Goal: Information Seeking & Learning: Check status

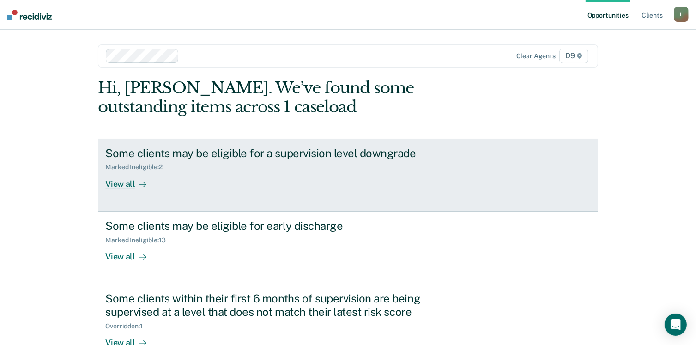
click at [129, 163] on div "Marked Ineligible : 2" at bounding box center [137, 167] width 64 height 8
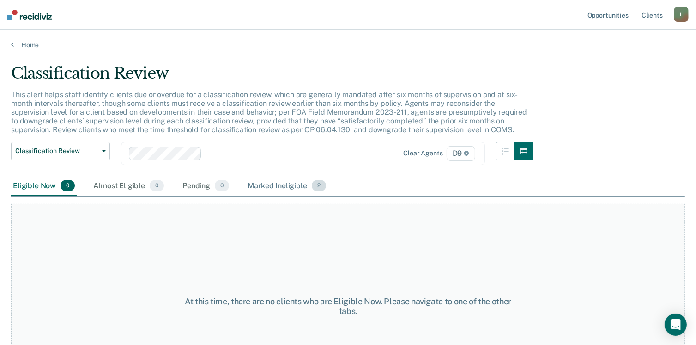
click at [280, 183] on div "Marked Ineligible 2" at bounding box center [287, 186] width 82 height 20
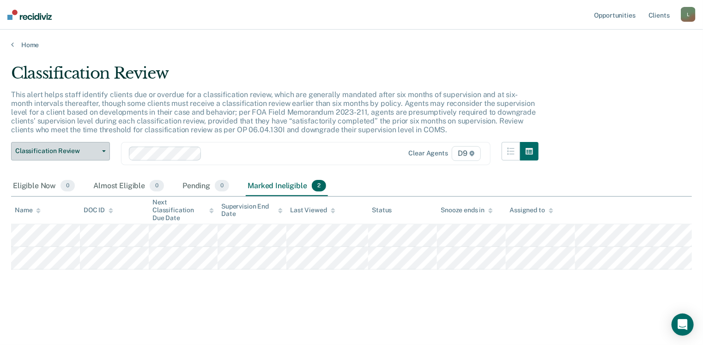
click at [90, 154] on button "Classification Review" at bounding box center [60, 151] width 99 height 18
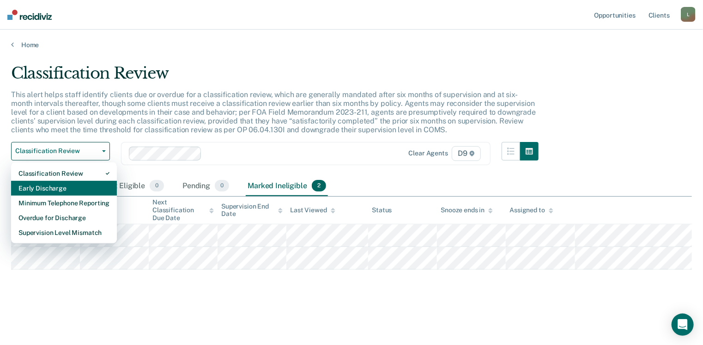
click at [39, 184] on div "Early Discharge" at bounding box center [63, 188] width 91 height 15
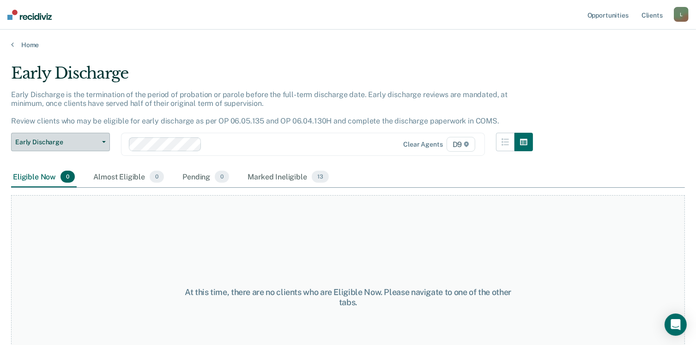
click at [96, 138] on span "Early Discharge" at bounding box center [56, 142] width 83 height 8
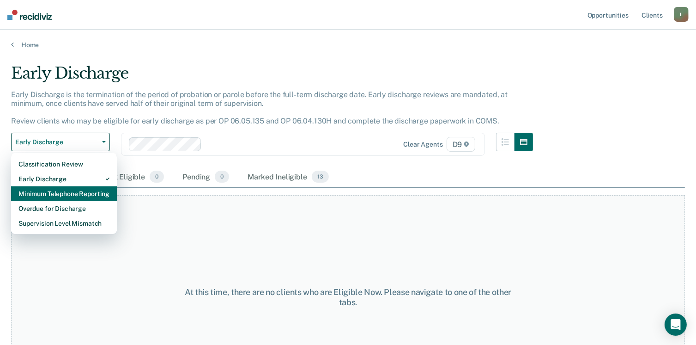
click at [49, 191] on div "Minimum Telephone Reporting" at bounding box center [63, 193] width 91 height 15
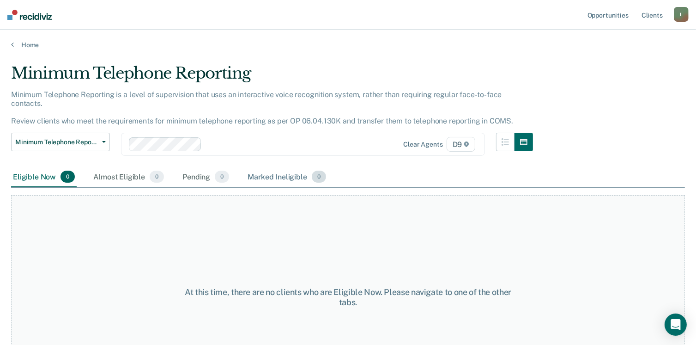
click at [279, 167] on div "Marked Ineligible 0" at bounding box center [287, 177] width 82 height 20
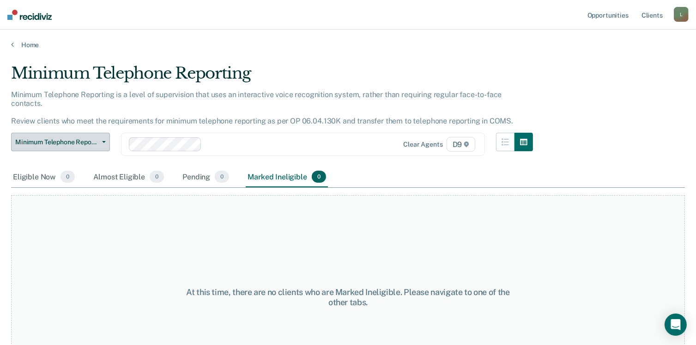
click at [94, 138] on span "Minimum Telephone Reporting" at bounding box center [56, 142] width 83 height 8
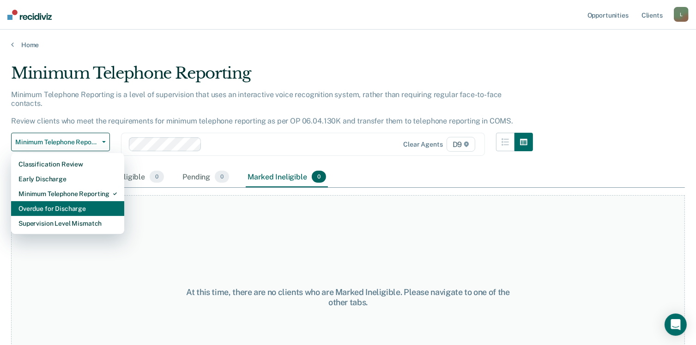
click at [67, 204] on div "Overdue for Discharge" at bounding box center [67, 208] width 98 height 15
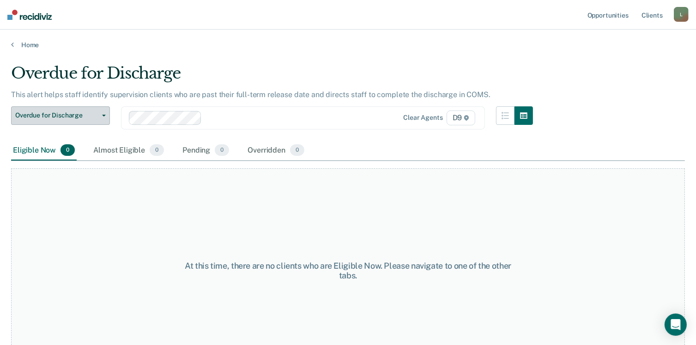
click at [99, 115] on span "button" at bounding box center [101, 116] width 7 height 2
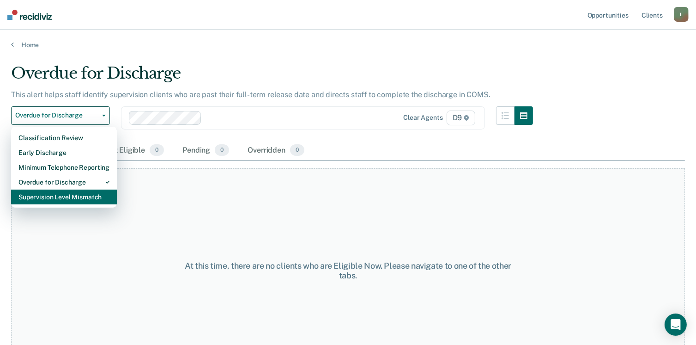
click at [64, 195] on div "Supervision Level Mismatch" at bounding box center [63, 196] width 91 height 15
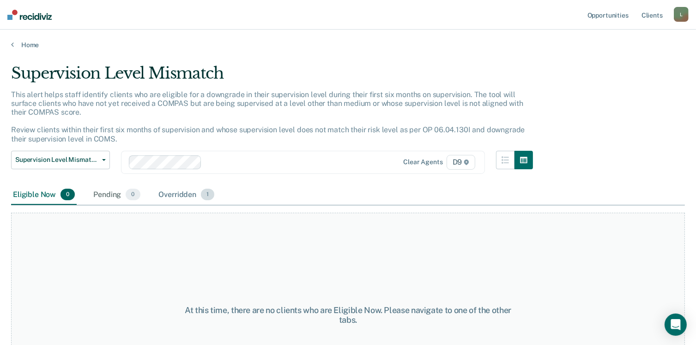
click at [166, 193] on div "Overridden 1" at bounding box center [187, 195] width 60 height 20
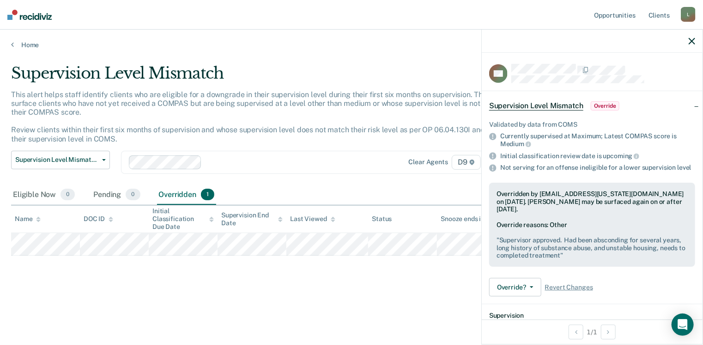
click at [19, 287] on div "Supervision Level Mismatch This alert helps staff identify clients who are elig…" at bounding box center [351, 184] width 681 height 241
